Goal: Task Accomplishment & Management: Use online tool/utility

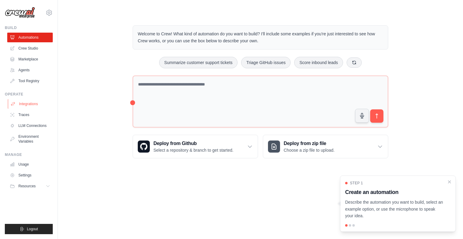
click at [36, 102] on link "Integrations" at bounding box center [31, 104] width 46 height 10
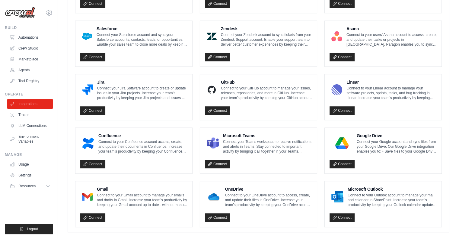
scroll to position [320, 0]
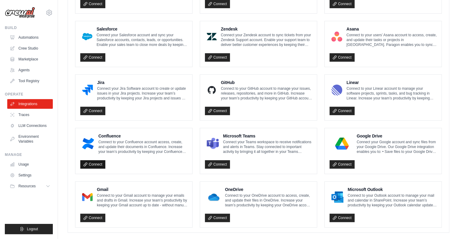
click at [94, 164] on link "Connect" at bounding box center [92, 164] width 25 height 8
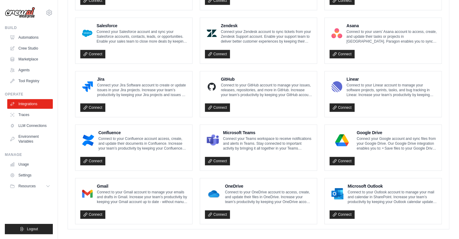
scroll to position [327, 0]
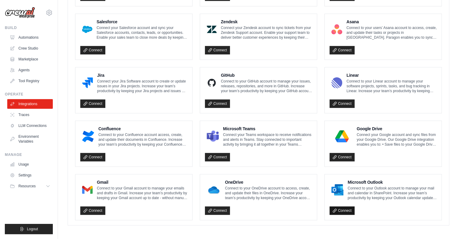
click at [340, 207] on link "Connect" at bounding box center [342, 210] width 25 height 8
click at [340, 176] on div "Microsoft Outlook Connect to your Outlook account to manage your mail and calen…" at bounding box center [383, 197] width 117 height 46
click at [343, 186] on div at bounding box center [338, 190] width 16 height 16
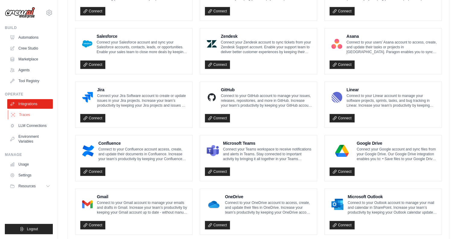
click at [26, 117] on link "Traces" at bounding box center [31, 115] width 46 height 10
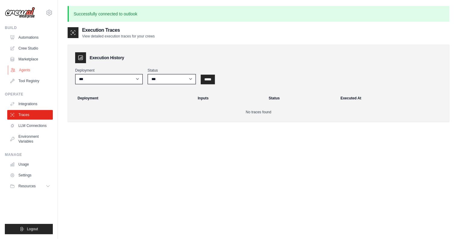
click at [30, 70] on link "Agents" at bounding box center [31, 70] width 46 height 10
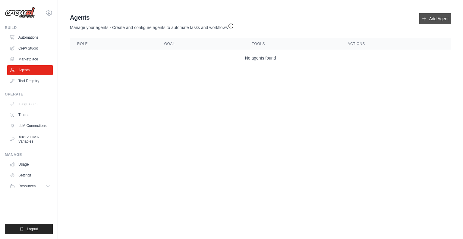
click at [427, 19] on icon at bounding box center [424, 18] width 5 height 5
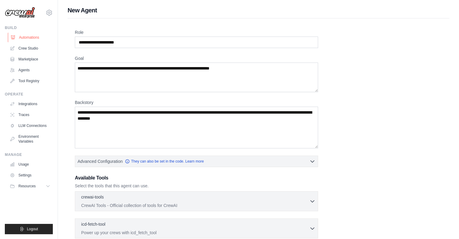
click at [29, 37] on link "Automations" at bounding box center [31, 38] width 46 height 10
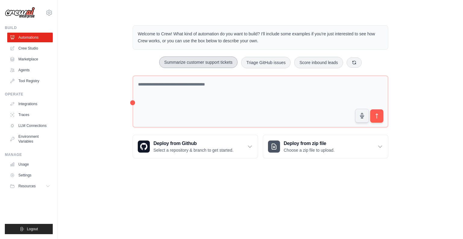
click at [206, 62] on button "Summarize customer support tickets" at bounding box center [198, 61] width 78 height 11
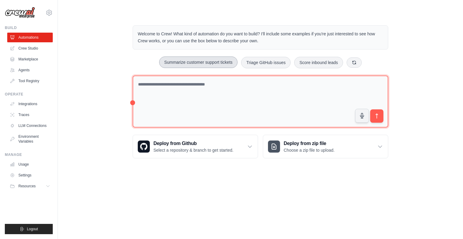
type textarea "**********"
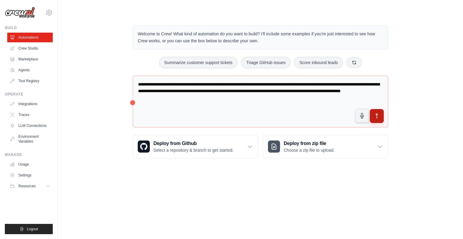
click at [374, 112] on button "submit" at bounding box center [377, 116] width 14 height 14
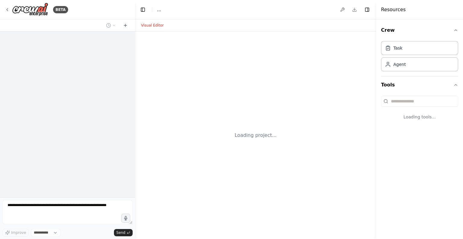
select select "****"
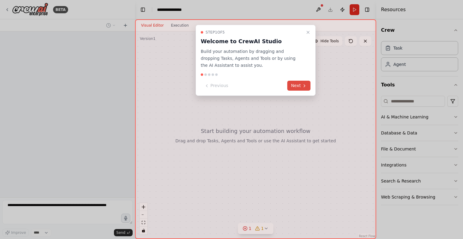
click at [296, 86] on button "Next" at bounding box center [299, 86] width 23 height 10
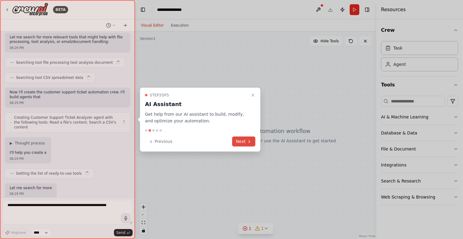
click at [243, 140] on button "Next" at bounding box center [243, 141] width 23 height 10
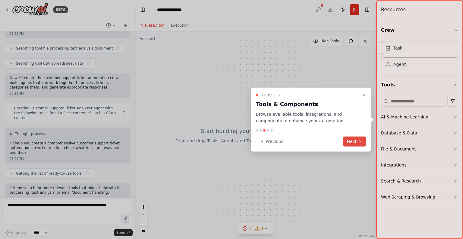
scroll to position [117, 0]
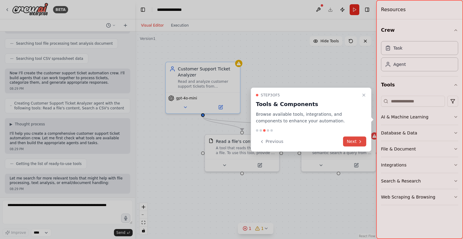
click at [357, 140] on button "Next" at bounding box center [354, 141] width 23 height 10
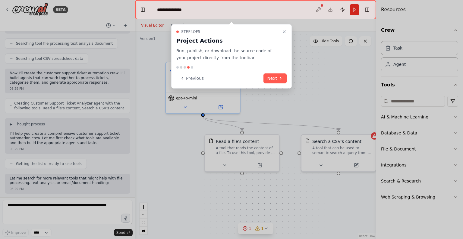
click at [276, 72] on div "Step 4 of 5 Project Actions Run, publish, or download the source code of your p…" at bounding box center [231, 56] width 121 height 64
click at [277, 78] on button "Next" at bounding box center [275, 78] width 23 height 10
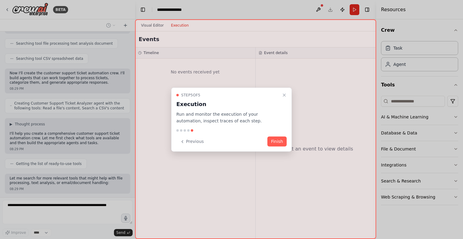
scroll to position [148, 0]
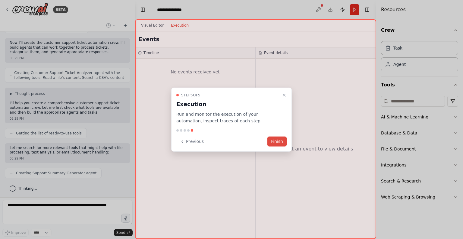
click at [279, 142] on button "Finish" at bounding box center [277, 141] width 19 height 10
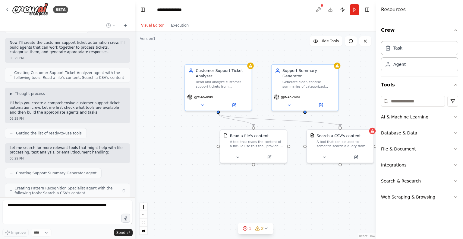
scroll to position [167, 0]
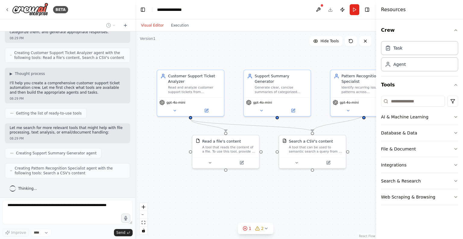
drag, startPoint x: 342, startPoint y: 103, endPoint x: 314, endPoint y: 109, distance: 28.3
click at [314, 109] on div ".deletable-edge-delete-btn { width: 20px; height: 20px; border: 0px solid #ffff…" at bounding box center [255, 134] width 241 height 207
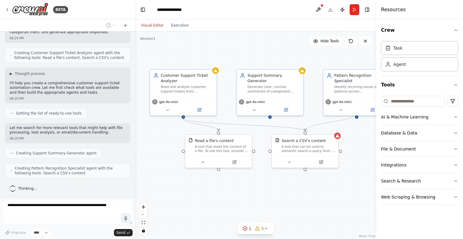
drag, startPoint x: 279, startPoint y: 59, endPoint x: 272, endPoint y: 59, distance: 7.3
click at [272, 59] on div ".deletable-edge-delete-btn { width: 20px; height: 20px; border: 0px solid #ffff…" at bounding box center [255, 134] width 241 height 207
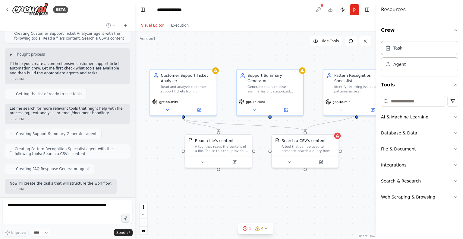
scroll to position [217, 0]
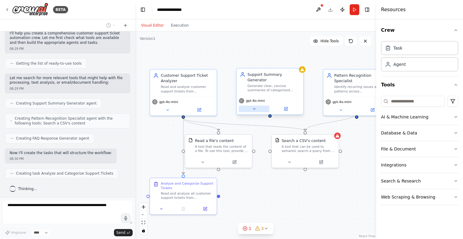
click at [253, 107] on icon at bounding box center [254, 109] width 4 height 4
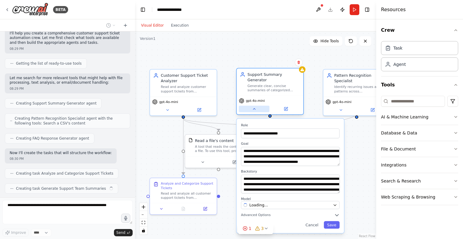
scroll to position [232, 0]
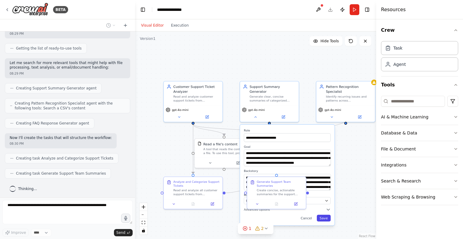
click at [323, 215] on button "Save" at bounding box center [324, 218] width 14 height 7
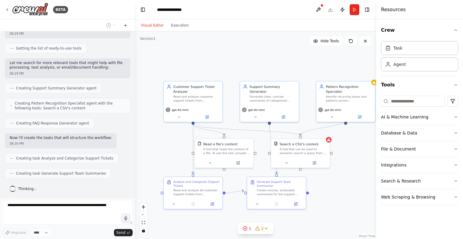
click at [374, 81] on button "Toggle Sidebar" at bounding box center [376, 119] width 5 height 239
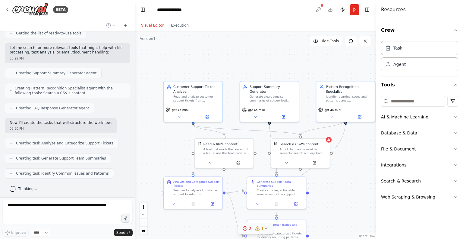
click at [265, 231] on button "2 1" at bounding box center [256, 228] width 36 height 11
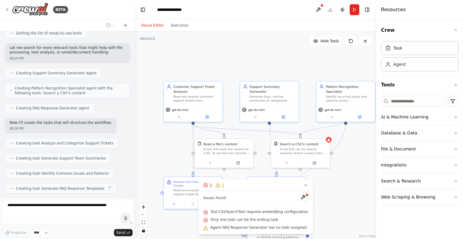
scroll to position [262, 0]
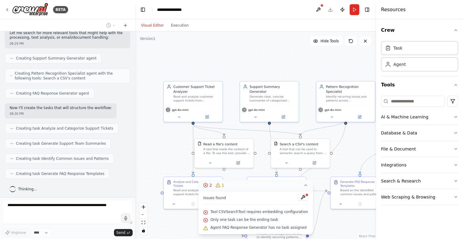
click at [304, 185] on icon at bounding box center [306, 185] width 5 height 5
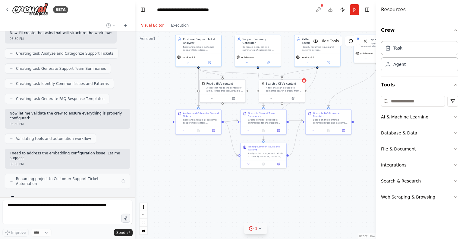
scroll to position [342, 0]
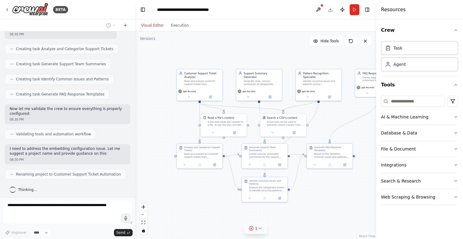
drag, startPoint x: 155, startPoint y: 134, endPoint x: 128, endPoint y: 106, distance: 39.1
click at [128, 106] on div "BETA Create a crew that automatically reads through customer support tickets, c…" at bounding box center [231, 119] width 463 height 239
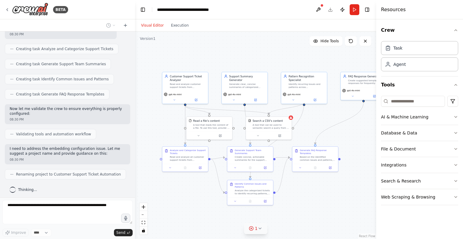
drag, startPoint x: 341, startPoint y: 204, endPoint x: 327, endPoint y: 207, distance: 14.5
click at [327, 207] on div ".deletable-edge-delete-btn { width: 20px; height: 20px; border: 0px solid #ffff…" at bounding box center [255, 134] width 241 height 207
click at [291, 118] on icon at bounding box center [291, 117] width 2 height 2
click at [279, 124] on div "A tool that can be used to semantic search a query from a CSV's content." at bounding box center [271, 126] width 37 height 6
click at [260, 136] on icon at bounding box center [258, 134] width 3 height 3
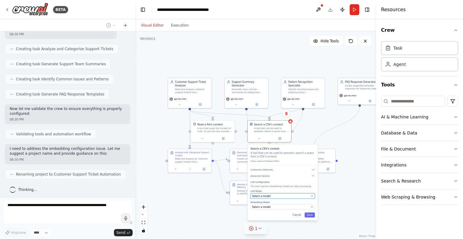
click at [285, 196] on div "Select a model" at bounding box center [280, 196] width 57 height 4
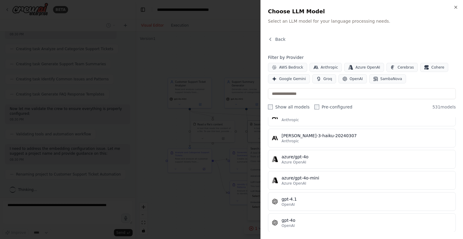
scroll to position [33, 0]
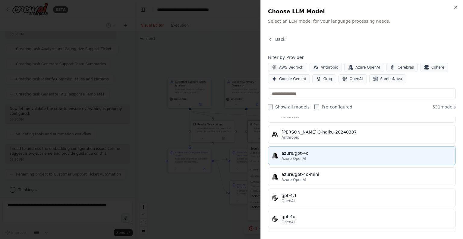
click at [344, 150] on div "azure/gpt-4o" at bounding box center [367, 153] width 170 height 6
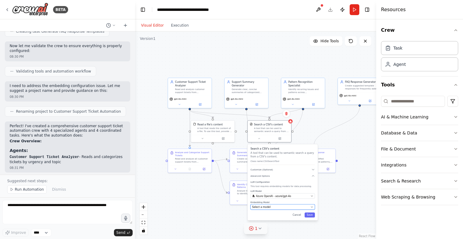
click at [285, 207] on div "Select a model" at bounding box center [280, 207] width 57 height 4
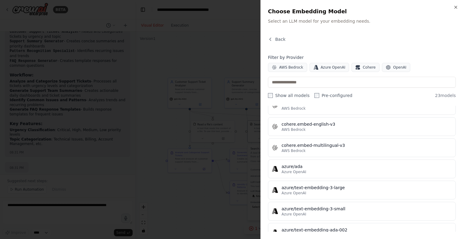
scroll to position [156, 0]
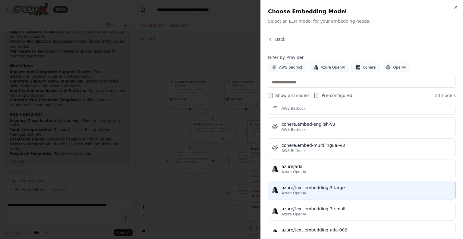
click at [356, 188] on div "azure/text-embedding-3-large" at bounding box center [367, 187] width 170 height 6
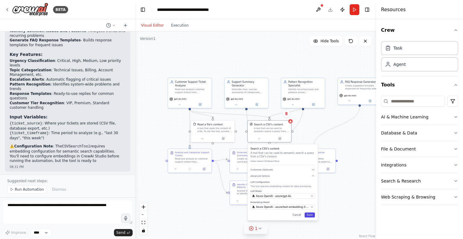
click at [311, 216] on button "Save" at bounding box center [310, 214] width 10 height 5
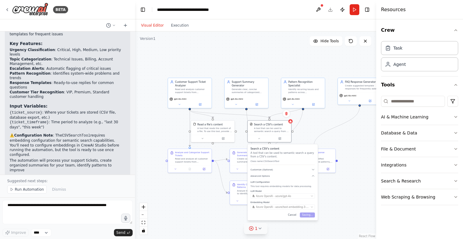
scroll to position [614, 0]
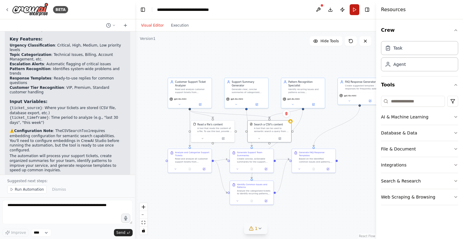
click at [355, 11] on button "Run" at bounding box center [355, 9] width 10 height 11
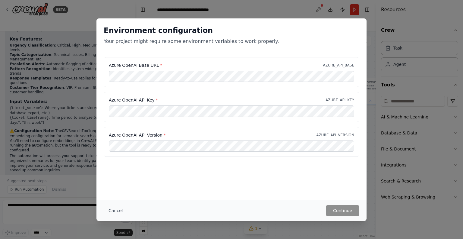
click at [371, 35] on div "Environment configuration Your project might require some environment variables…" at bounding box center [231, 119] width 463 height 239
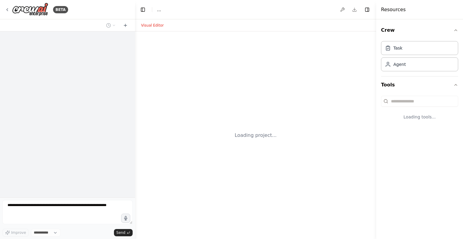
select select "****"
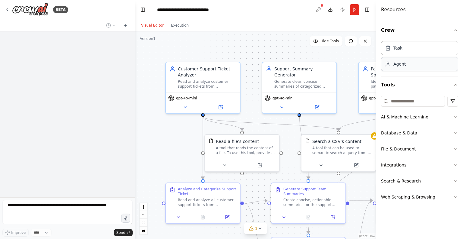
click at [415, 62] on div "Agent" at bounding box center [419, 64] width 77 height 14
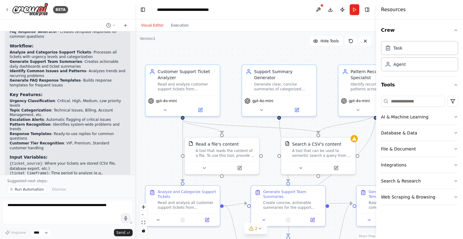
drag, startPoint x: 288, startPoint y: 132, endPoint x: 269, endPoint y: 135, distance: 19.7
click at [269, 135] on div ".deletable-edge-delete-btn { width: 20px; height: 20px; border: 0px solid #ffff…" at bounding box center [255, 134] width 241 height 207
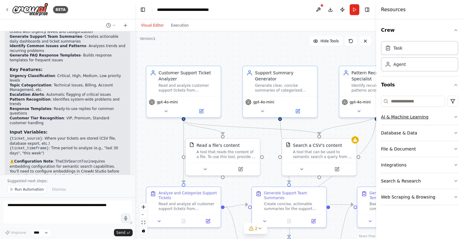
click at [456, 119] on button "AI & Machine Learning" at bounding box center [419, 117] width 77 height 16
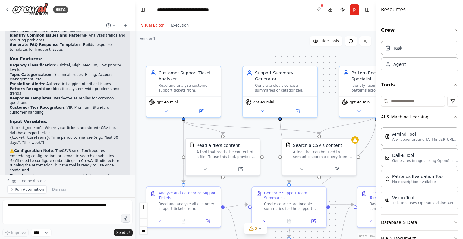
scroll to position [519, 0]
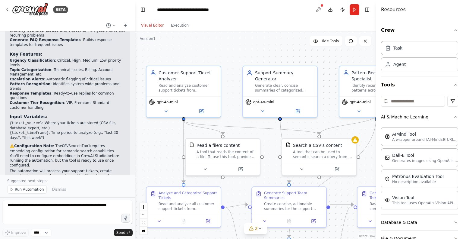
click at [455, 117] on div "Crew Task Agent Tools AI & Machine Learning AIMind Tool A wrapper around [AI-Mi…" at bounding box center [420, 128] width 87 height 219
click at [454, 117] on icon "button" at bounding box center [456, 116] width 5 height 5
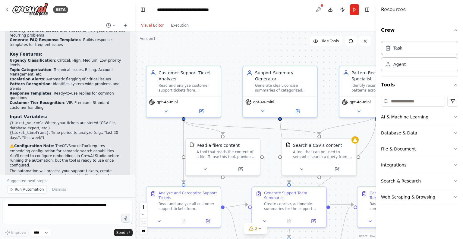
click at [455, 131] on icon "button" at bounding box center [456, 132] width 5 height 5
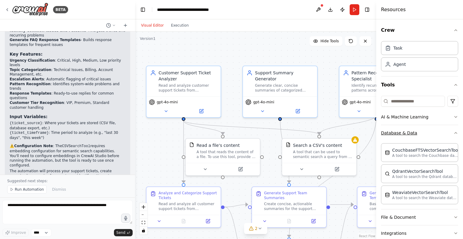
click at [455, 131] on div "Crew Task Agent Tools AI & Machine Learning Database & Data CouchbaseFTSVectorS…" at bounding box center [420, 128] width 87 height 219
click at [455, 132] on icon "button" at bounding box center [456, 132] width 2 height 1
